Goal: Task Accomplishment & Management: Use online tool/utility

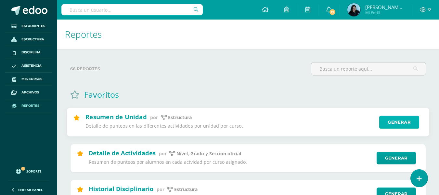
click at [393, 120] on link "Generar" at bounding box center [400, 122] width 40 height 13
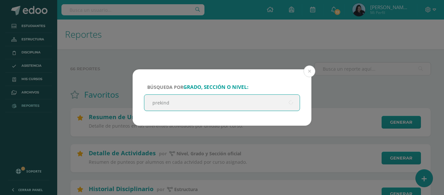
type input "prekinde"
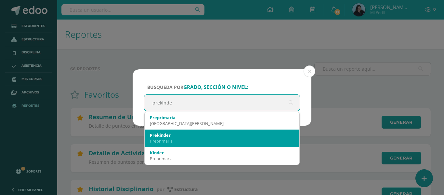
click at [180, 137] on div "Prekinder" at bounding box center [222, 135] width 144 height 6
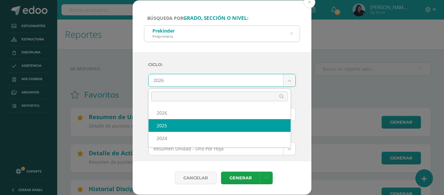
select select "2"
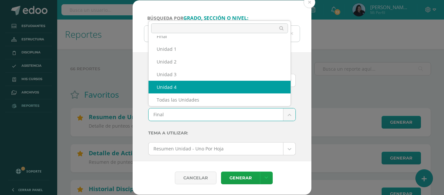
select select "Unidad 4"
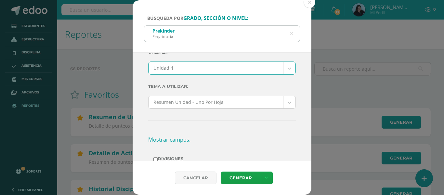
scroll to position [0, 0]
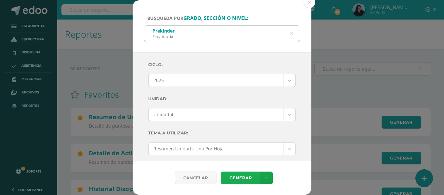
click at [244, 174] on link "Generar" at bounding box center [240, 177] width 39 height 13
click at [246, 176] on link "Generar" at bounding box center [240, 177] width 39 height 13
click at [292, 31] on icon at bounding box center [291, 33] width 3 height 17
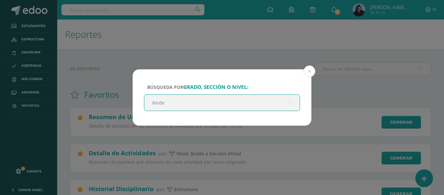
type input "kinder"
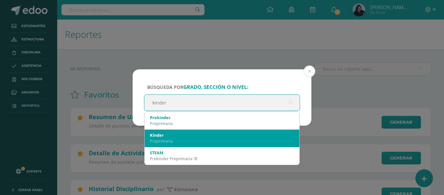
click at [168, 133] on div "Kinder" at bounding box center [222, 135] width 144 height 6
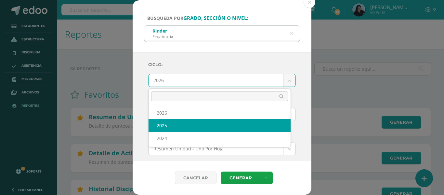
select select "2"
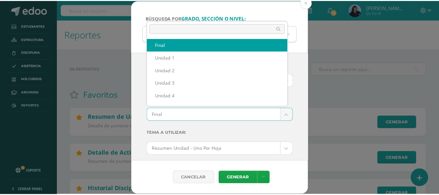
scroll to position [8, 0]
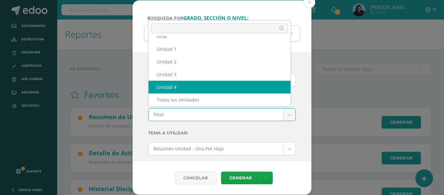
select select "Unidad 4"
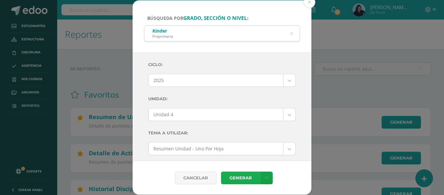
click at [240, 175] on link "Generar" at bounding box center [240, 177] width 39 height 13
click at [311, 2] on button at bounding box center [310, 2] width 12 height 12
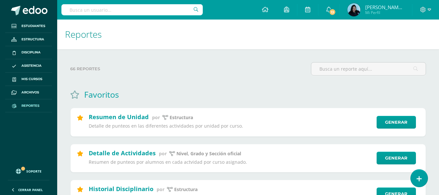
click at [151, 10] on input "text" at bounding box center [131, 9] width 141 height 11
type input "paula"
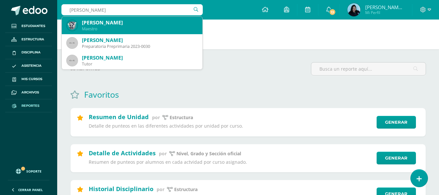
click at [128, 26] on div "Paula Conde" at bounding box center [139, 22] width 115 height 7
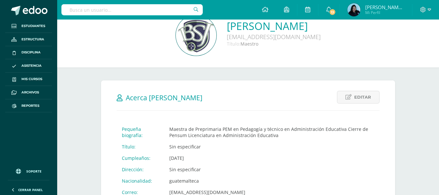
scroll to position [195, 0]
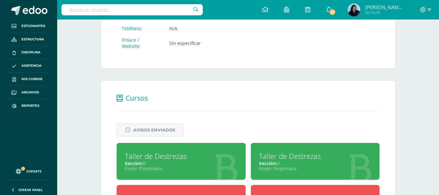
click at [304, 155] on div "Taller de Destrezas" at bounding box center [315, 156] width 113 height 10
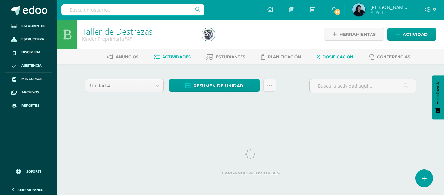
click at [339, 56] on span "Dosificación" at bounding box center [338, 56] width 31 height 5
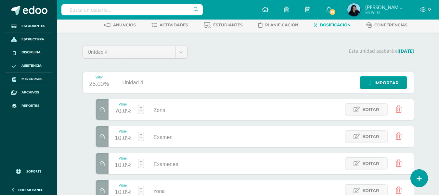
scroll to position [64, 0]
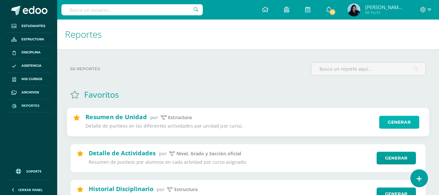
click at [394, 120] on link "Generar" at bounding box center [400, 122] width 40 height 13
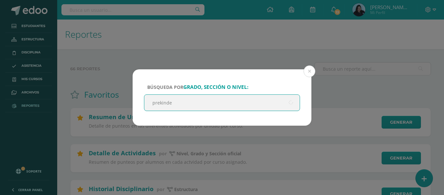
type input "prekinder"
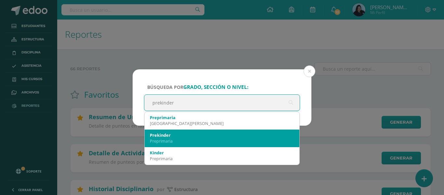
click at [172, 137] on div "Prekinder" at bounding box center [222, 135] width 144 height 6
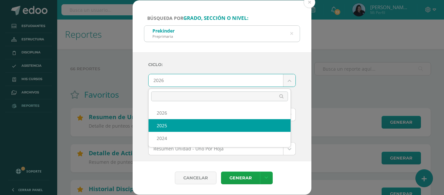
select select "2"
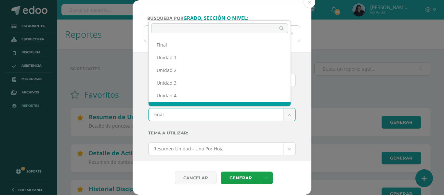
scroll to position [8, 0]
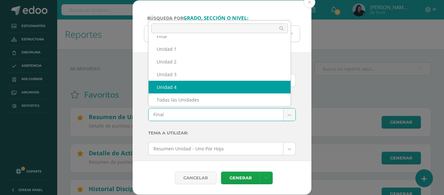
select select "Unidad 4"
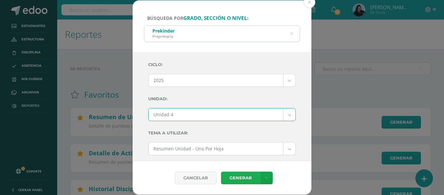
click at [241, 172] on link "Generar" at bounding box center [240, 177] width 39 height 13
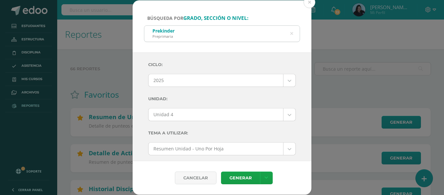
click at [292, 33] on icon at bounding box center [291, 33] width 3 height 17
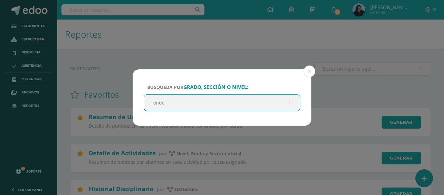
type input "kinder"
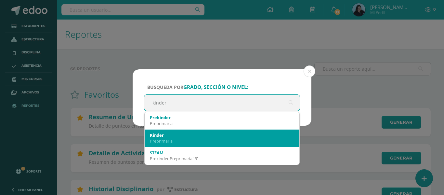
click at [171, 137] on div "Kinder" at bounding box center [222, 135] width 144 height 6
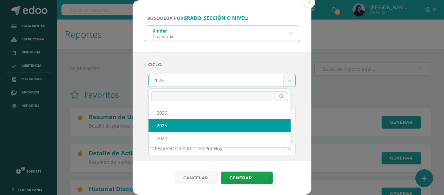
select select "2"
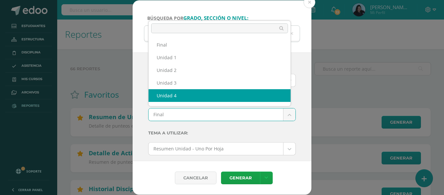
select select "Unidad 4"
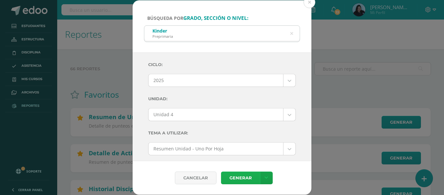
click at [245, 177] on link "Generar" at bounding box center [240, 177] width 39 height 13
click at [291, 34] on icon at bounding box center [292, 34] width 14 height 14
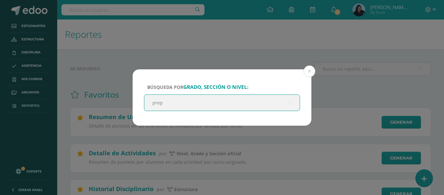
type input "prepa"
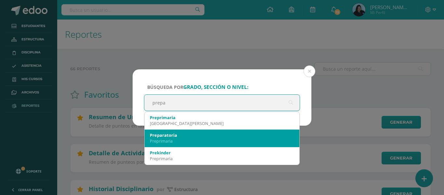
click at [209, 135] on div "Preparatoria" at bounding box center [222, 135] width 144 height 6
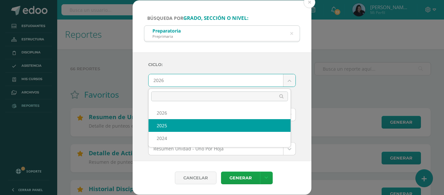
select select "2"
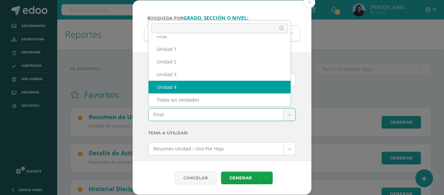
select select "Unidad 4"
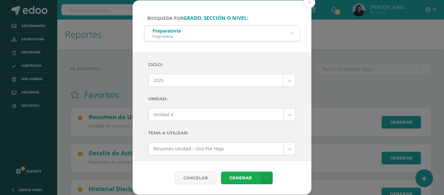
click at [239, 174] on link "Generar" at bounding box center [240, 177] width 39 height 13
click at [235, 175] on link "Generar" at bounding box center [240, 177] width 39 height 13
click at [289, 31] on div "Preparatoria Preprimaria" at bounding box center [221, 33] width 155 height 15
click at [293, 34] on div "Preparatoria Preprimaria" at bounding box center [221, 33] width 155 height 15
click at [292, 34] on icon at bounding box center [292, 34] width 14 height 14
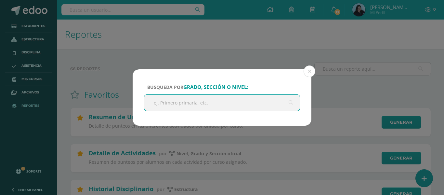
click at [213, 107] on input "text" at bounding box center [221, 103] width 155 height 16
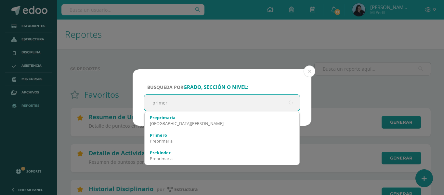
type input "primero"
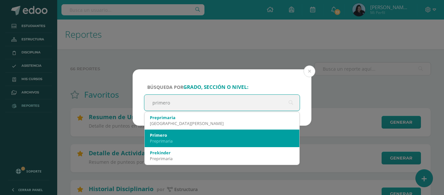
click at [170, 134] on div "Primero" at bounding box center [222, 135] width 144 height 6
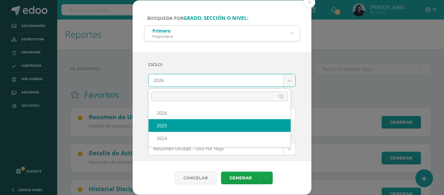
select select "2"
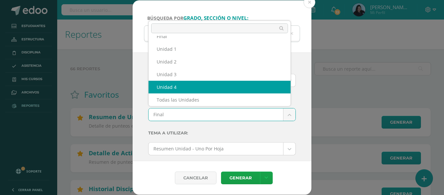
select select "Unidad 4"
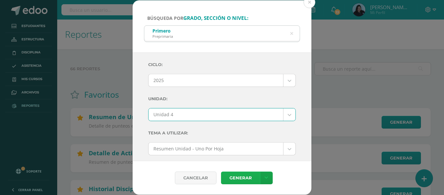
click at [241, 177] on link "Generar" at bounding box center [240, 177] width 39 height 13
